Goal: Transaction & Acquisition: Purchase product/service

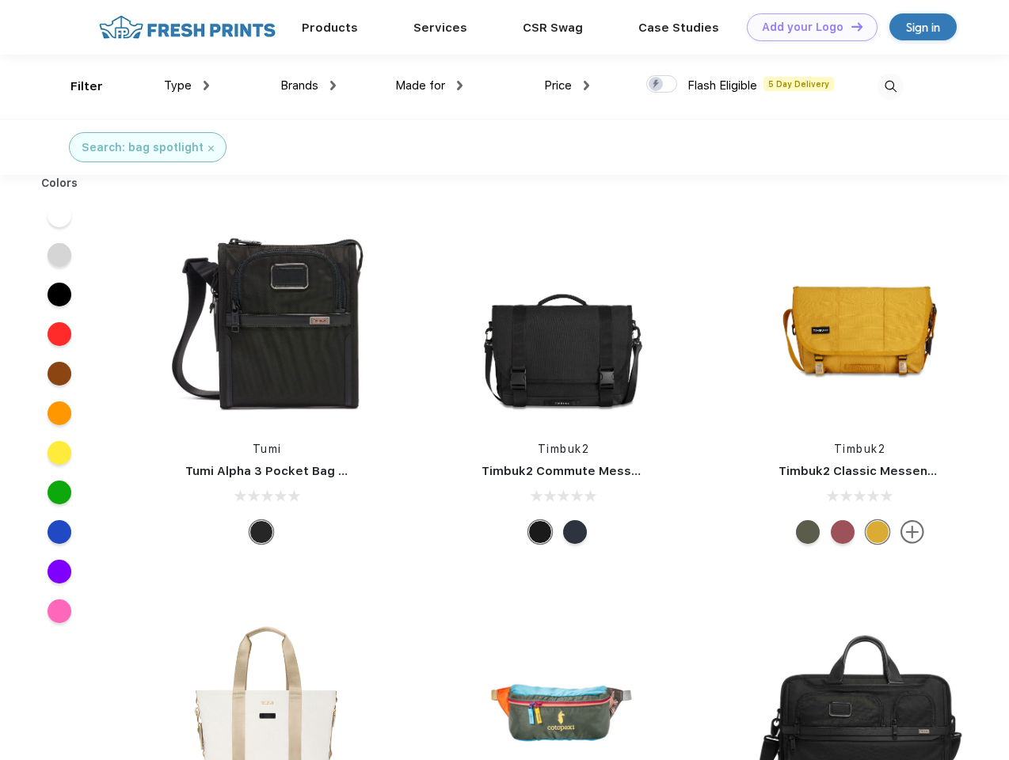
click at [806, 27] on link "Add your Logo Design Tool" at bounding box center [812, 27] width 131 height 28
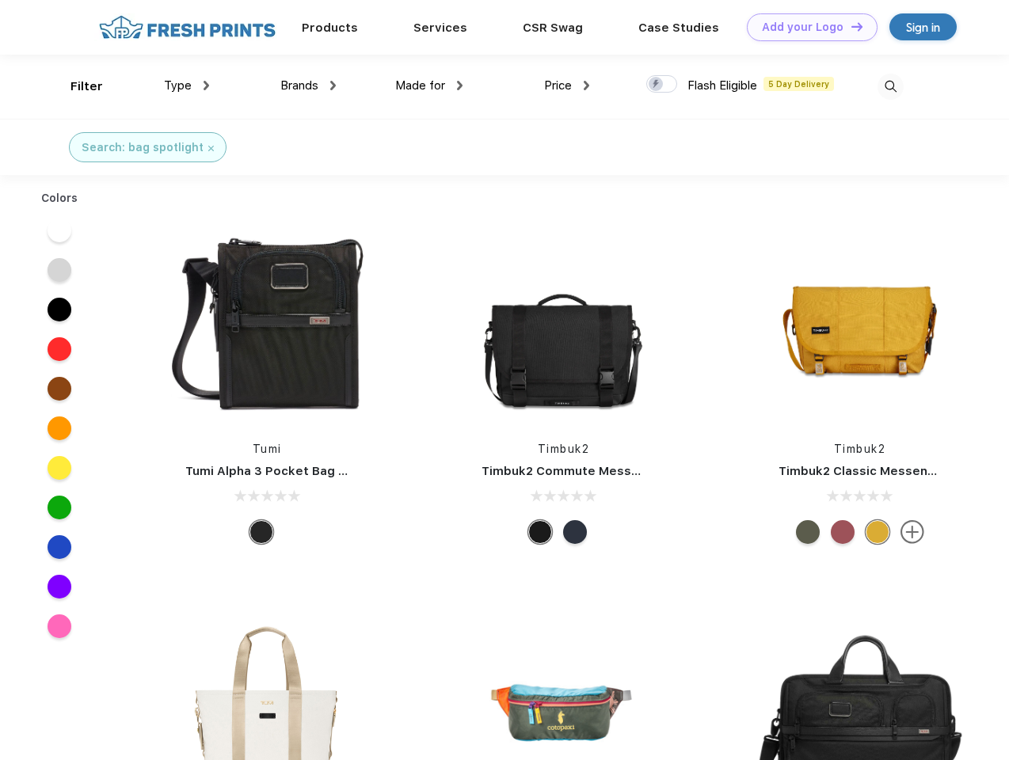
click at [0, 0] on div "Design Tool" at bounding box center [0, 0] width 0 height 0
click at [849, 26] on link "Add your Logo Design Tool" at bounding box center [812, 27] width 131 height 28
click at [76, 86] on div "Filter" at bounding box center [86, 87] width 32 height 18
click at [187, 86] on span "Type" at bounding box center [178, 85] width 28 height 14
click at [308, 86] on span "Brands" at bounding box center [299, 85] width 38 height 14
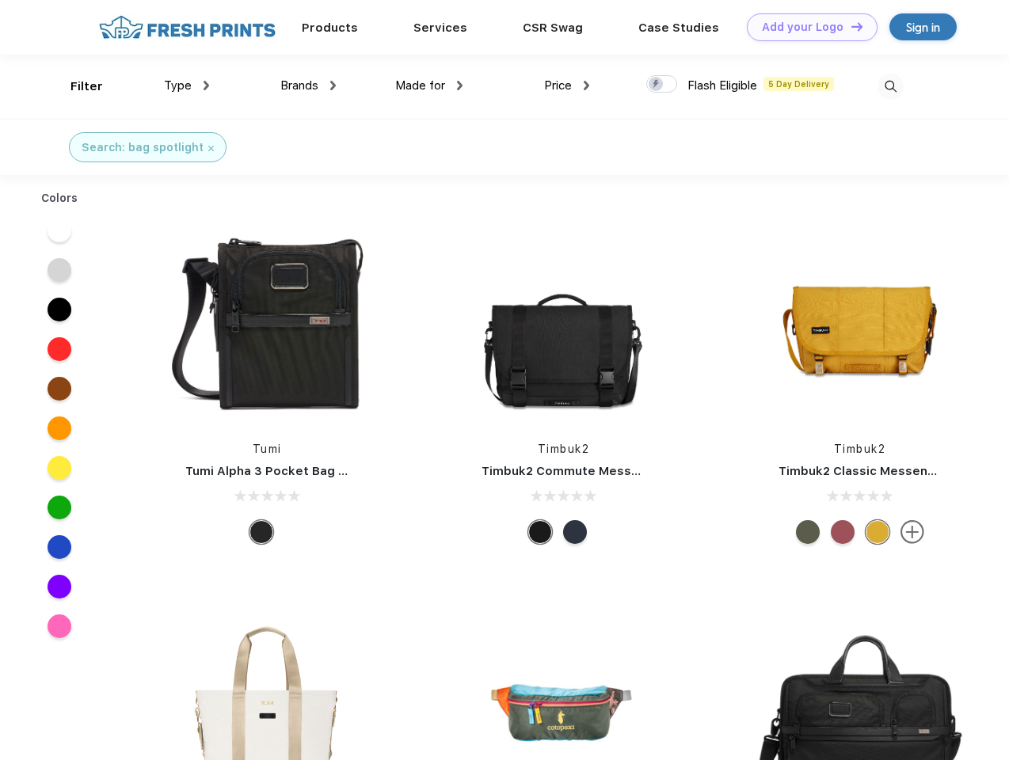
click at [429, 86] on span "Made for" at bounding box center [420, 85] width 50 height 14
click at [567, 86] on span "Price" at bounding box center [558, 85] width 28 height 14
click at [662, 85] on div at bounding box center [661, 83] width 31 height 17
click at [656, 85] on input "checkbox" at bounding box center [651, 79] width 10 height 10
click at [890, 86] on img at bounding box center [890, 87] width 26 height 26
